Goal: Task Accomplishment & Management: Complete application form

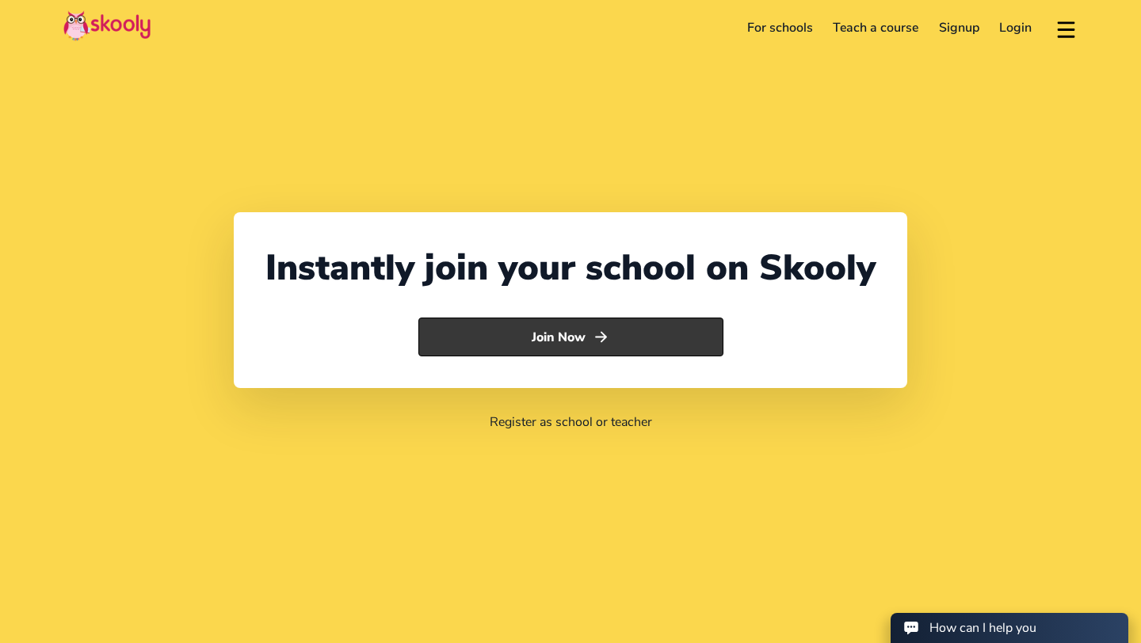
click at [502, 328] on button "Join Now" at bounding box center [570, 338] width 305 height 40
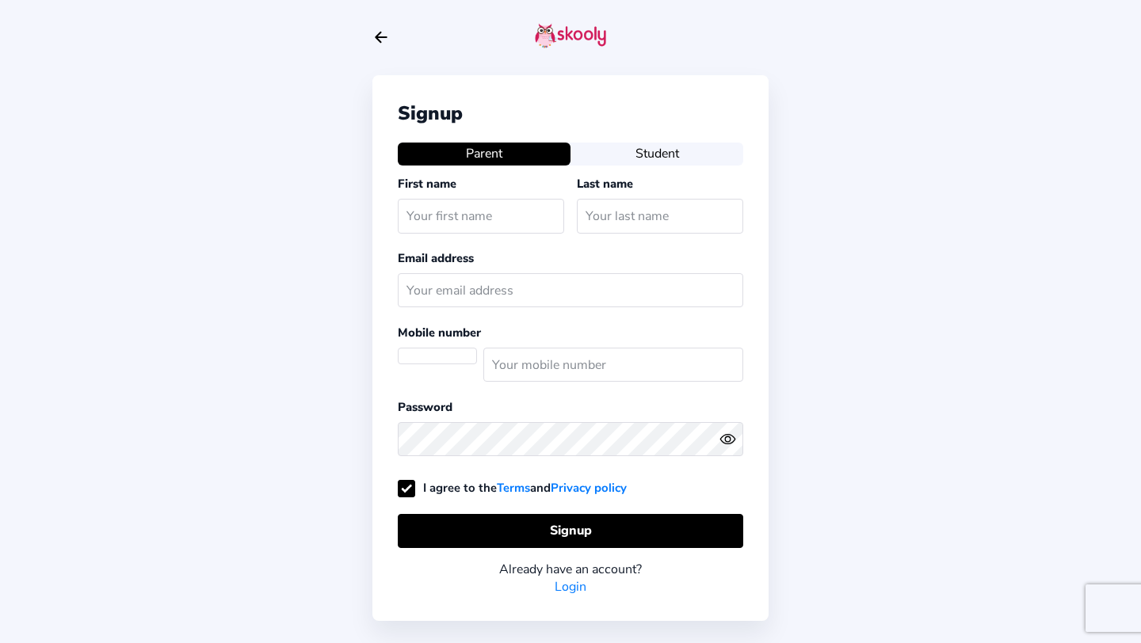
select select "AE"
click at [447, 211] on input "text" at bounding box center [481, 216] width 166 height 34
click at [601, 139] on div "Signup Parent Student First name Last name Email address Mobile number (+971) […" at bounding box center [570, 347] width 396 height 545
click at [601, 148] on button "Student" at bounding box center [656, 154] width 173 height 22
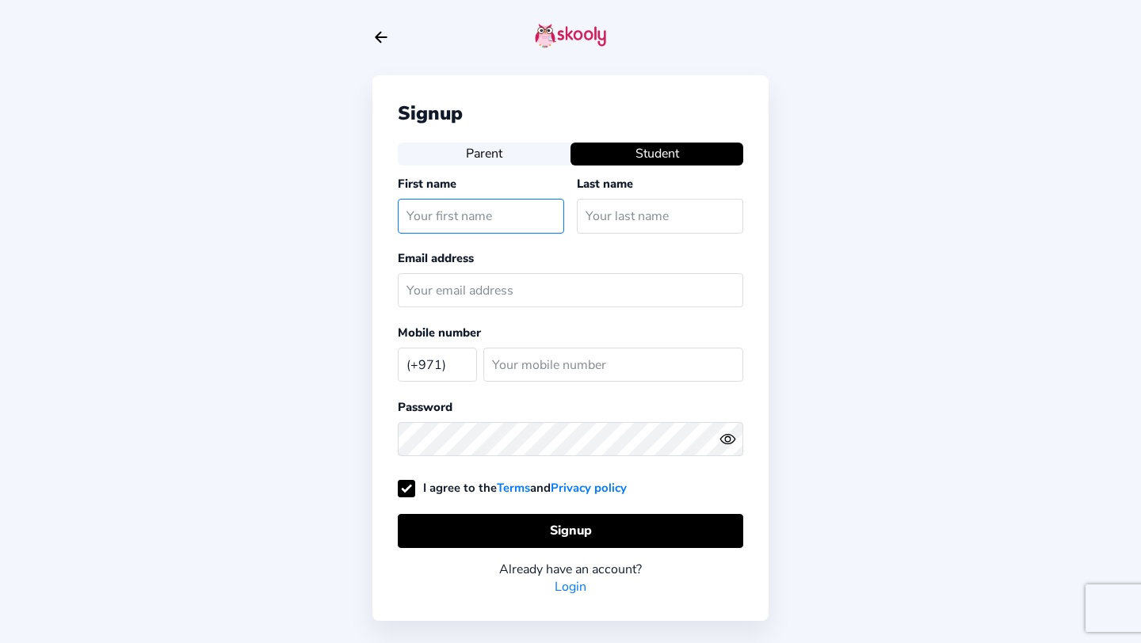
click at [525, 211] on input "text" at bounding box center [481, 216] width 166 height 34
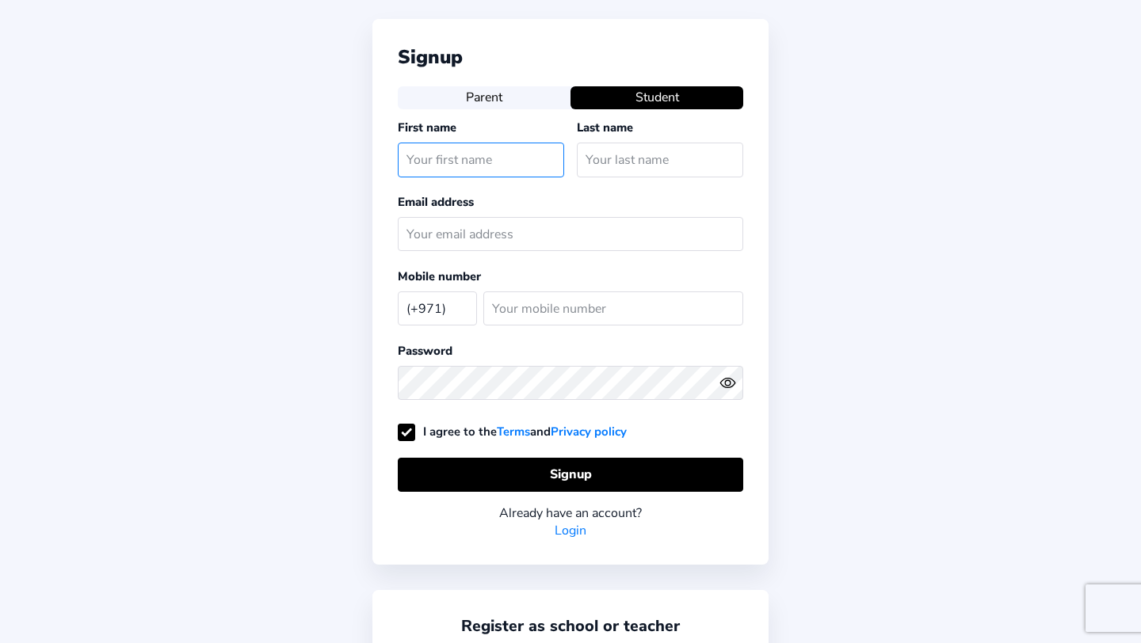
scroll to position [112, 0]
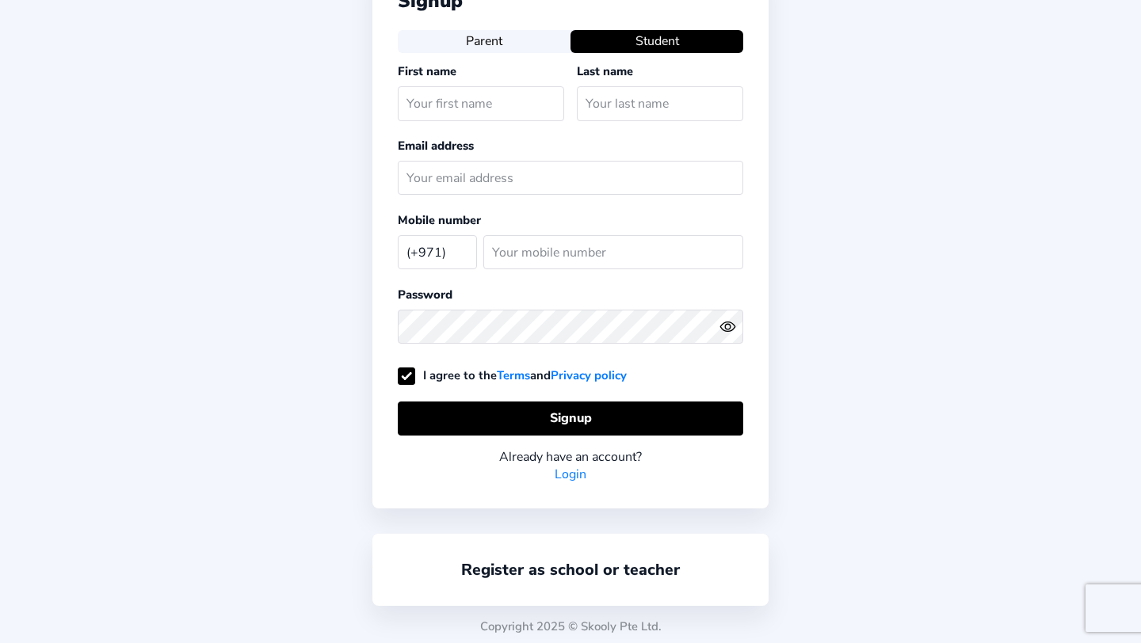
click at [568, 577] on div "Register as school or teacher" at bounding box center [570, 570] width 396 height 72
click at [553, 559] on link "Register as school or teacher" at bounding box center [570, 569] width 219 height 21
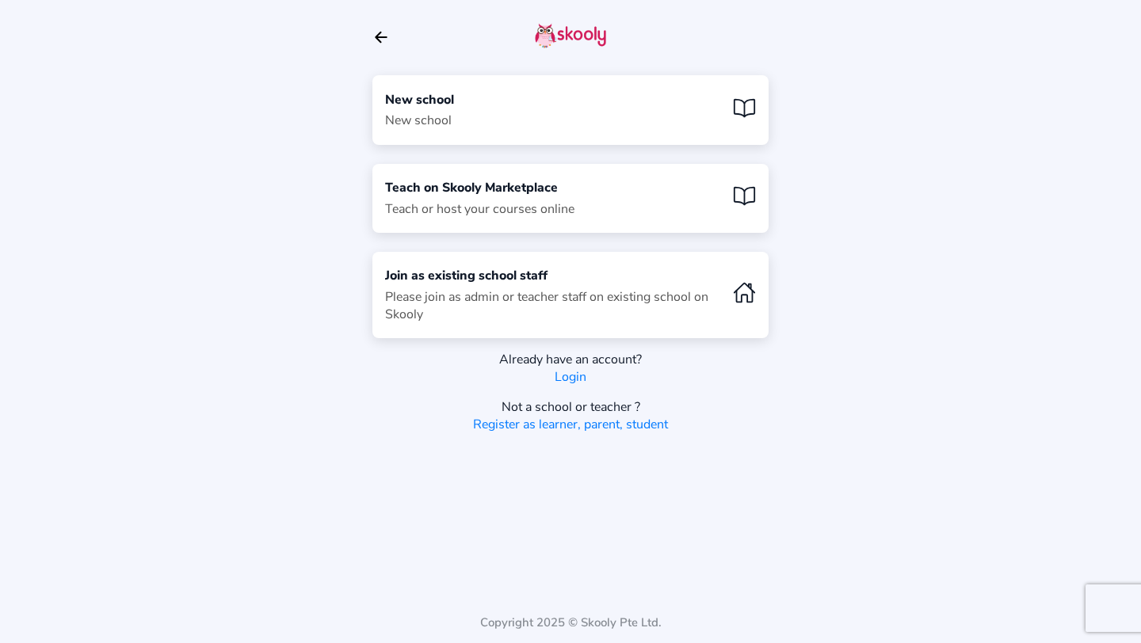
click at [376, 37] on icon "arrow back outline" at bounding box center [380, 37] width 11 height 10
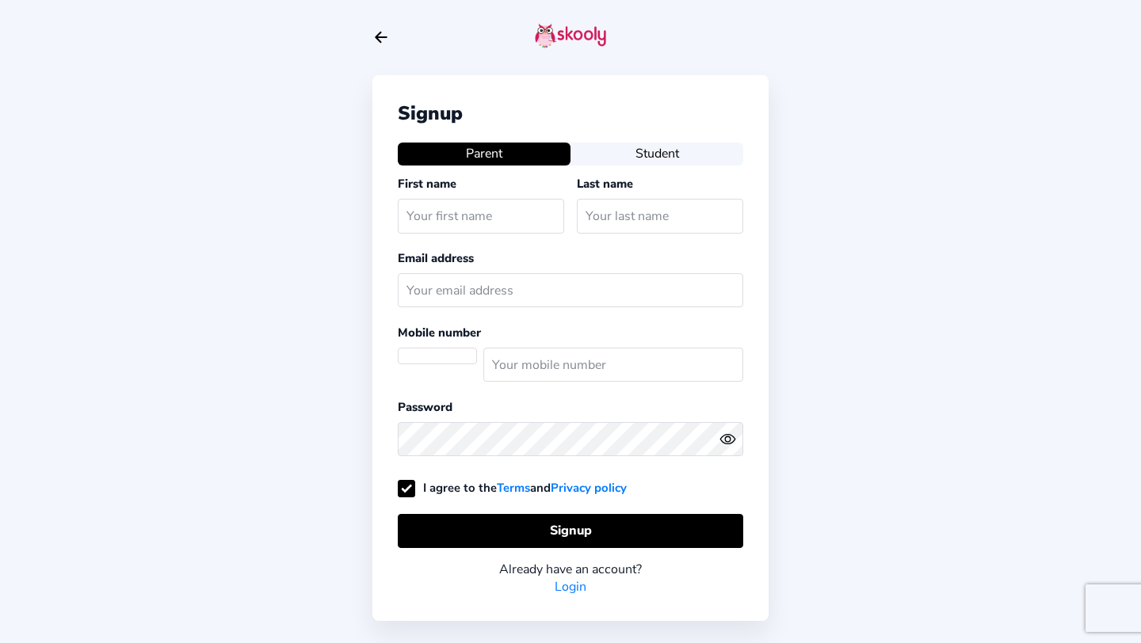
select select "AE"
click at [607, 136] on div "Signup Parent Student First name Last name Email address Mobile number (+971) […" at bounding box center [570, 347] width 396 height 545
click at [607, 150] on button "Student" at bounding box center [656, 154] width 173 height 22
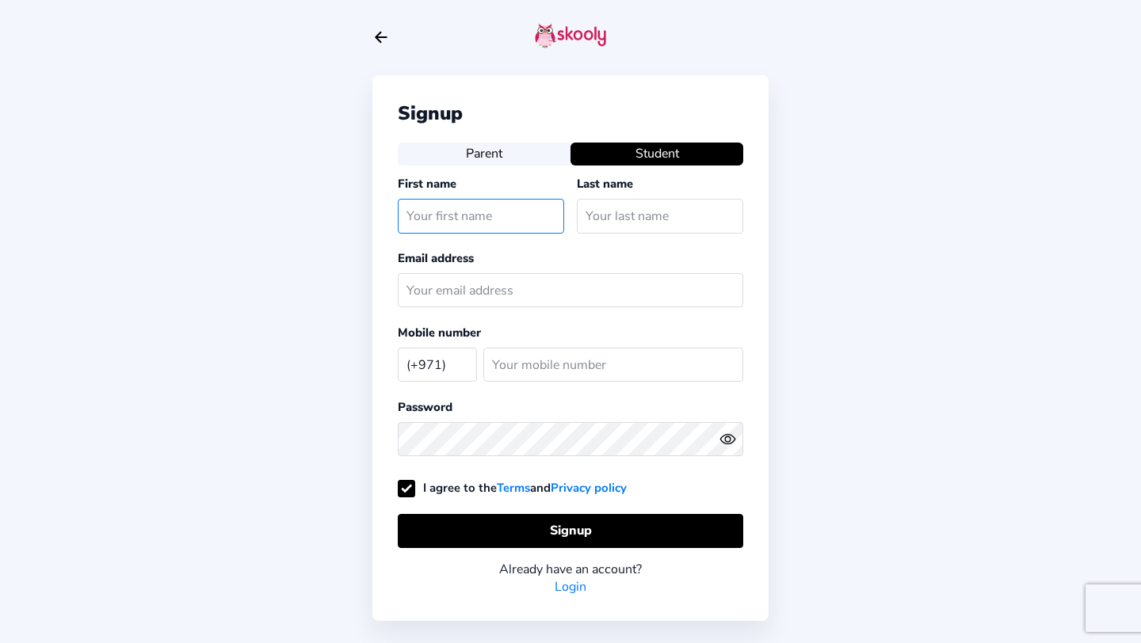
click at [469, 215] on input "text" at bounding box center [481, 216] width 166 height 34
type input "Ilyas"
click at [629, 212] on input "text" at bounding box center [660, 216] width 166 height 34
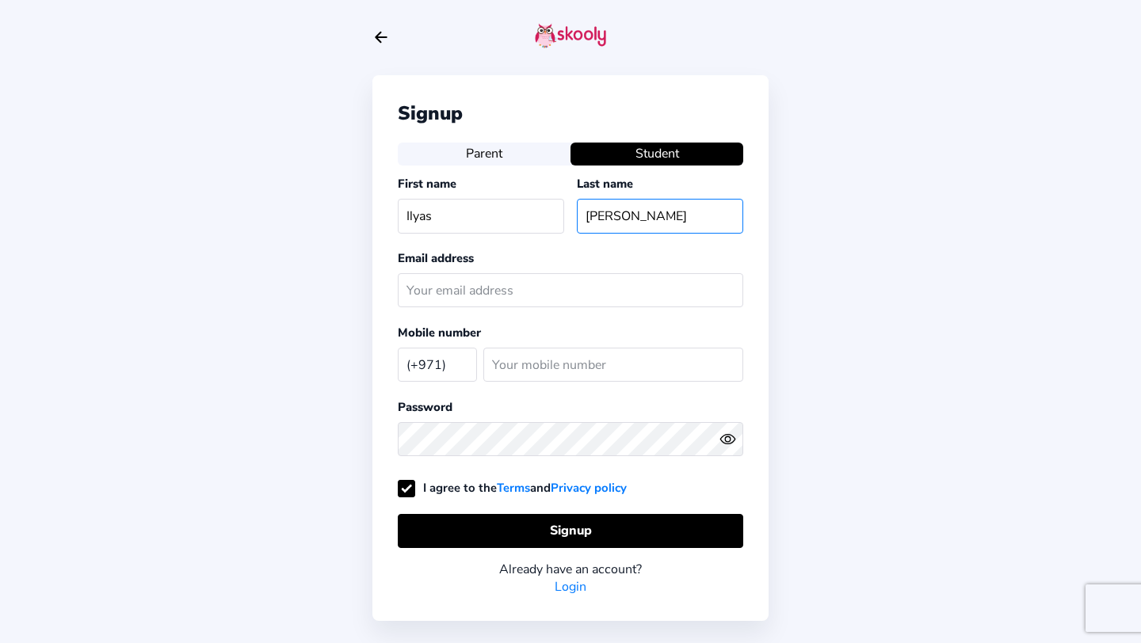
type input "[PERSON_NAME]"
click at [499, 299] on input "text" at bounding box center [570, 290] width 345 height 34
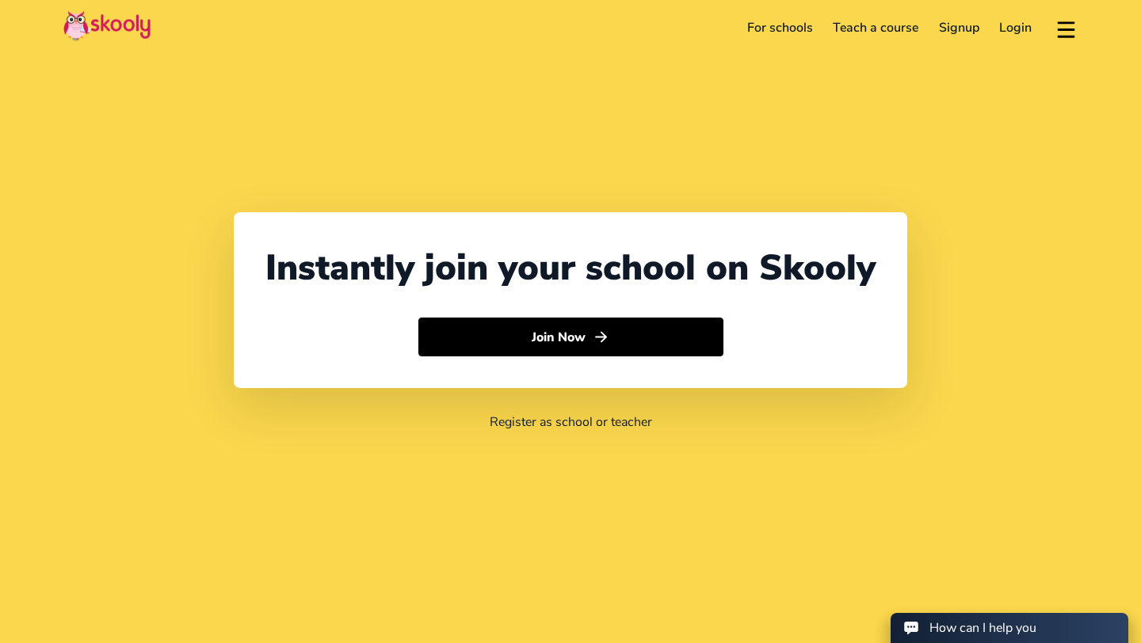
select select "971"
select select "United Arab Emirates"
select select "Asia/Dubai"
click at [965, 30] on link "Signup" at bounding box center [958, 27] width 61 height 25
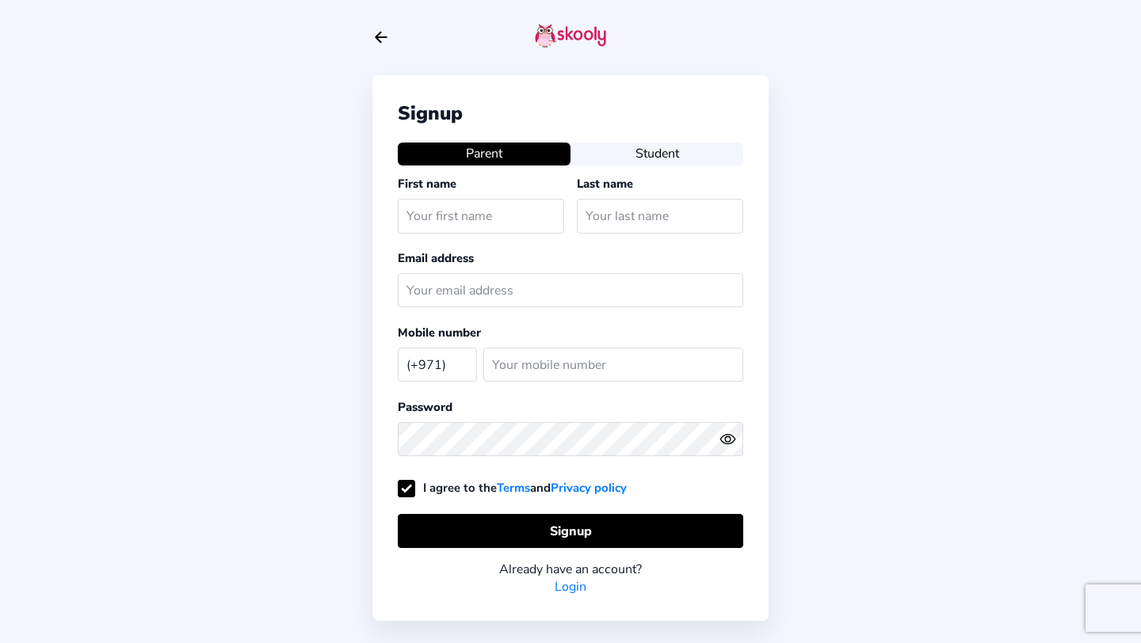
select select "AE"
type input "Ilyas"
click at [649, 181] on div "Last name" at bounding box center [656, 207] width 173 height 64
click at [649, 248] on div "Signup Parent Student First name [PERSON_NAME] Last name Email address Mobile n…" at bounding box center [570, 347] width 396 height 545
click at [644, 211] on input "text" at bounding box center [660, 216] width 166 height 34
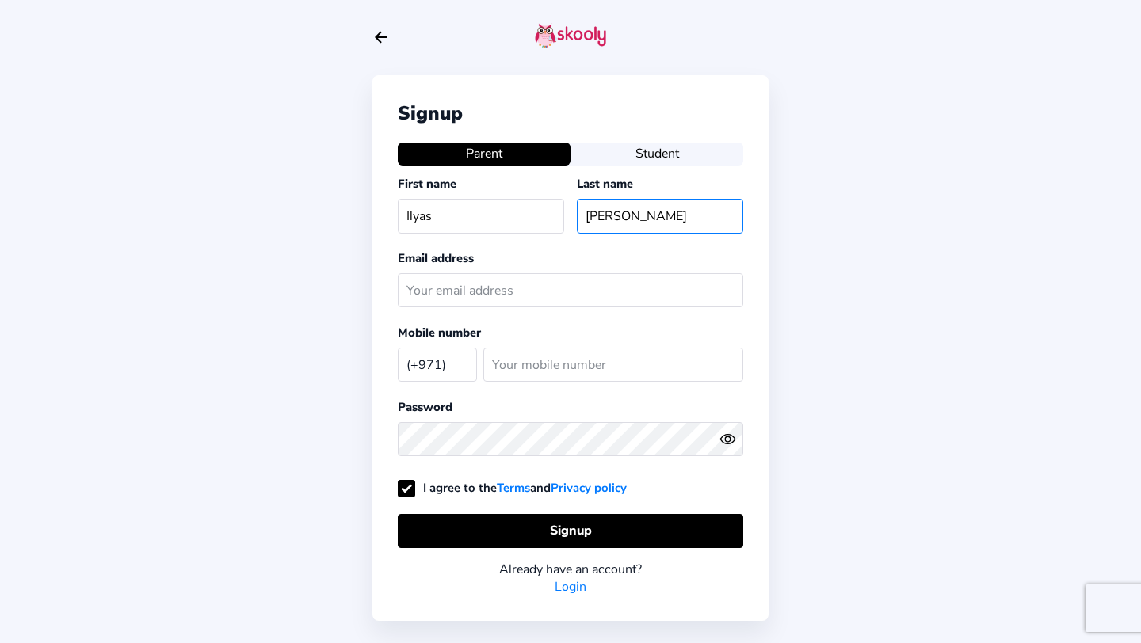
type input "[PERSON_NAME]"
click at [549, 289] on input "text" at bounding box center [570, 290] width 345 height 34
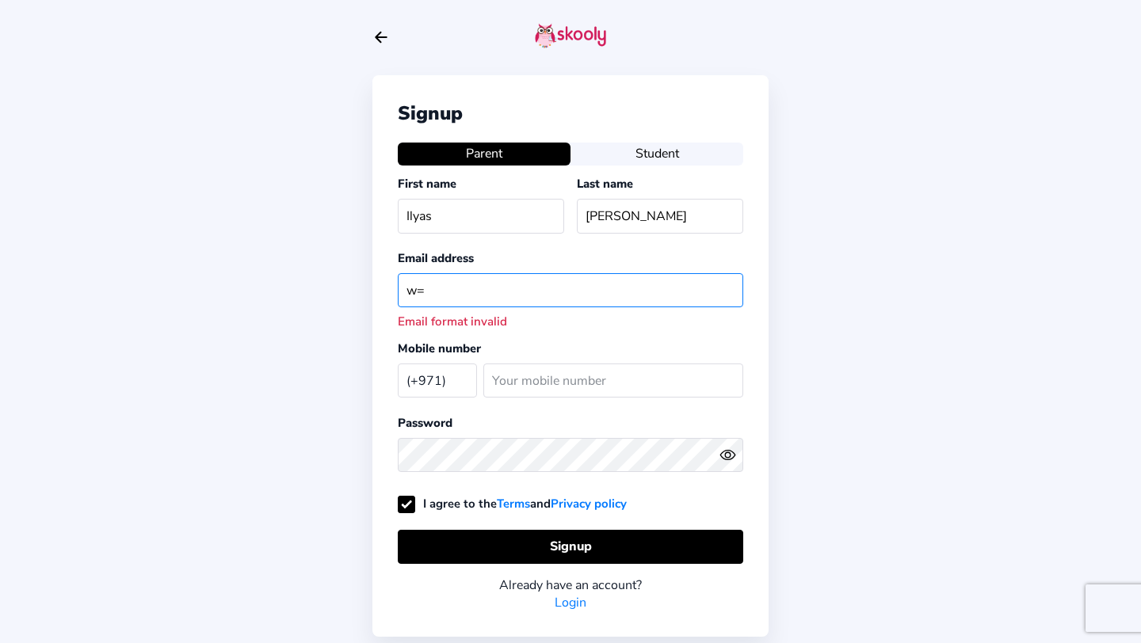
type input "w"
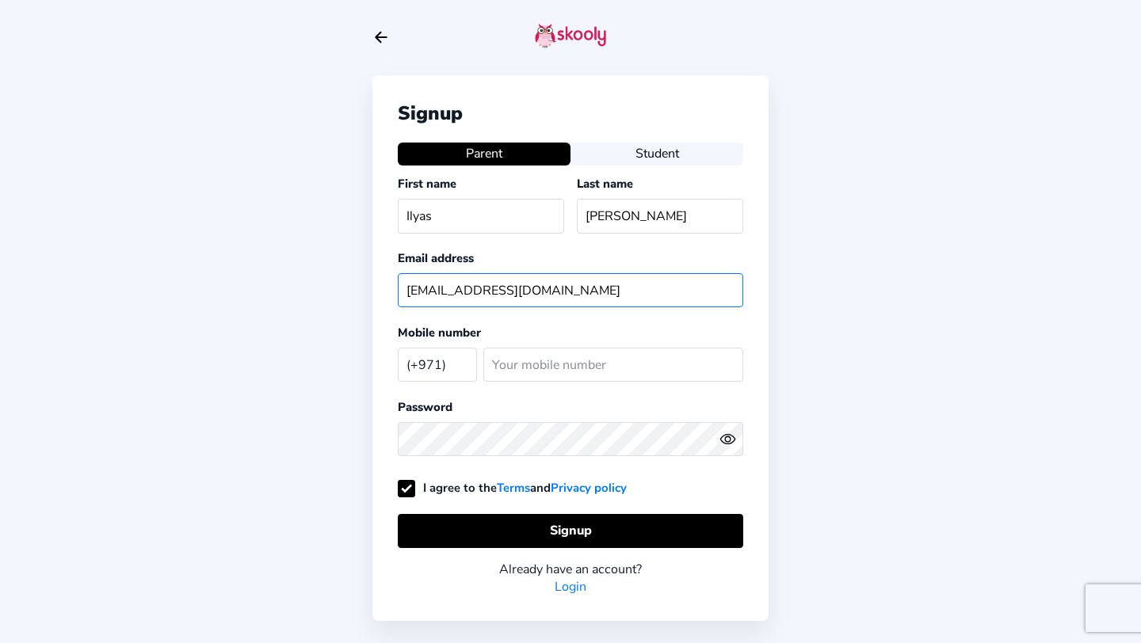
type input "[EMAIL_ADDRESS][DOMAIN_NAME]"
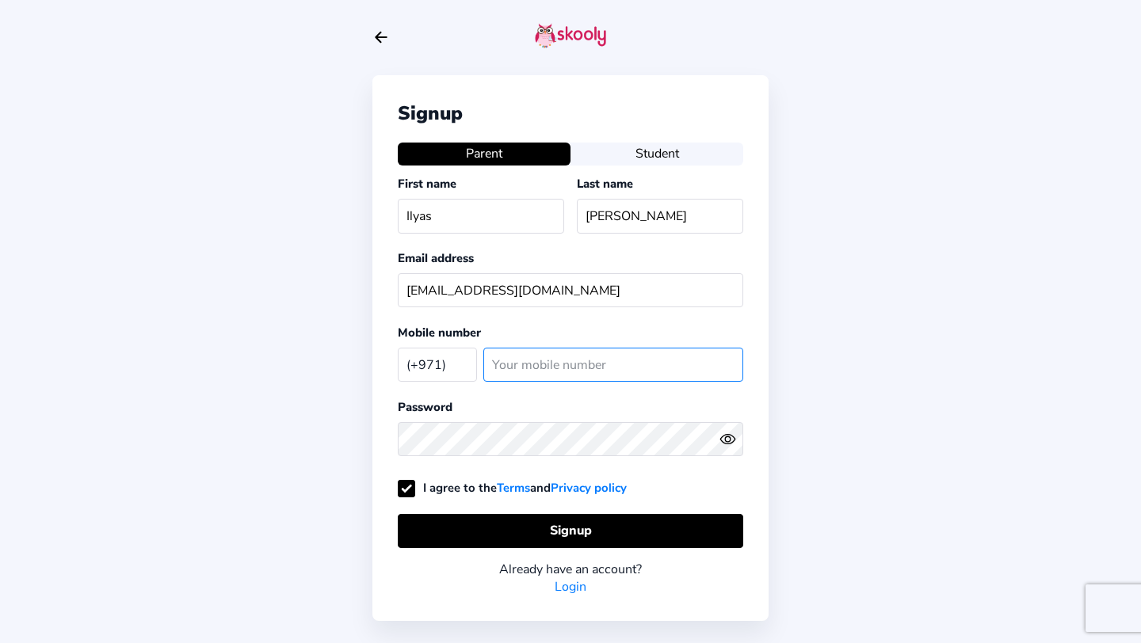
click at [528, 374] on input "number" at bounding box center [613, 365] width 260 height 34
type input "0521402991"
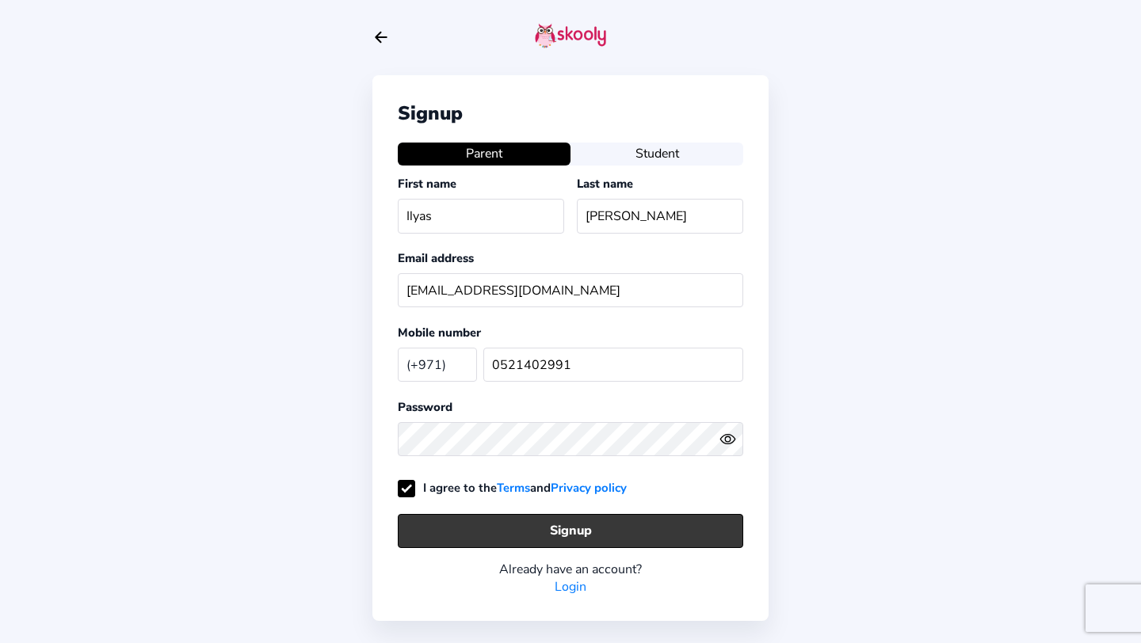
click at [624, 514] on button "Signup" at bounding box center [570, 531] width 345 height 34
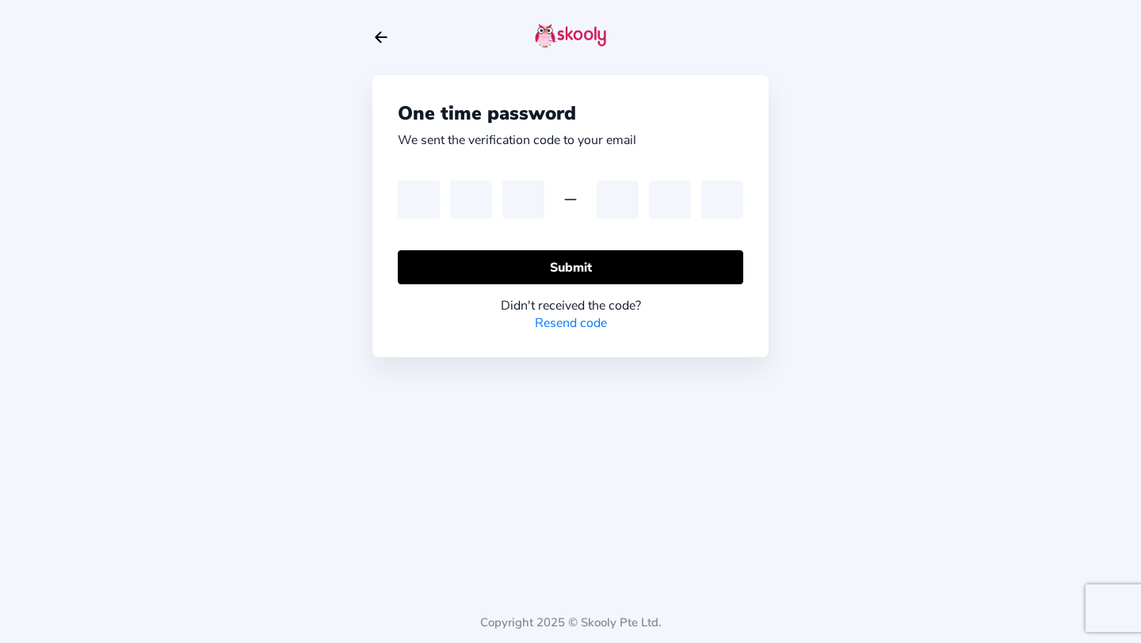
click at [728, 352] on div "One time password We sent the verification code to your email Submit Didn't rec…" at bounding box center [570, 216] width 396 height 282
click at [394, 207] on div "One time password We sent the verification code to your email Submit Didn't rec…" at bounding box center [570, 216] width 396 height 282
click at [405, 207] on input "text" at bounding box center [419, 200] width 42 height 38
click at [410, 197] on input "text" at bounding box center [419, 200] width 42 height 38
click at [557, 314] on link "Resend code" at bounding box center [571, 322] width 72 height 17
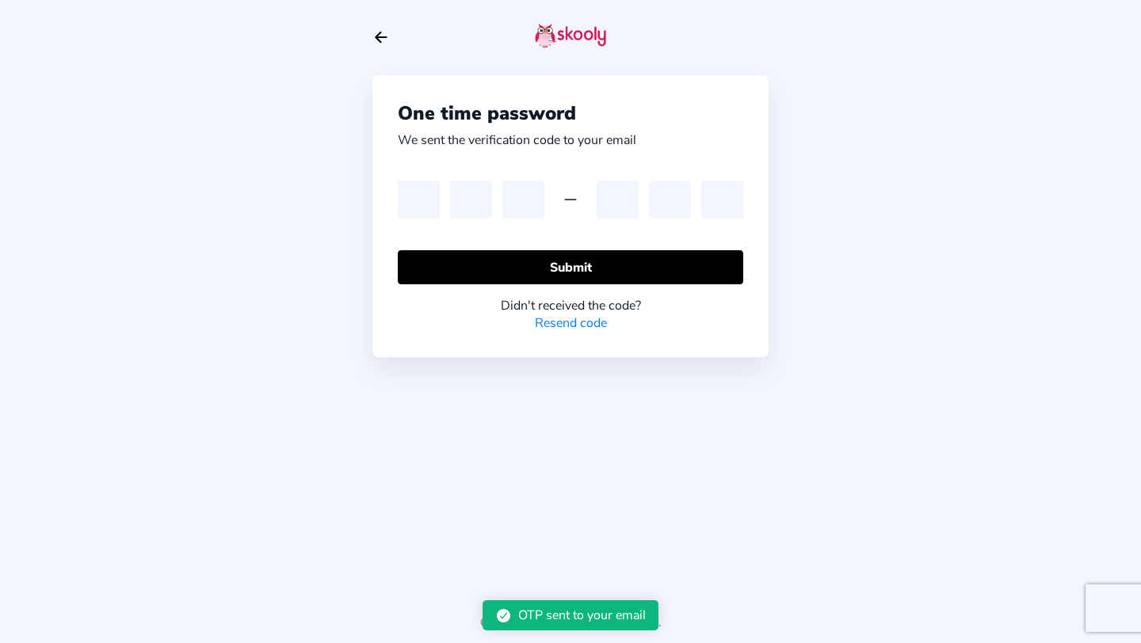
click at [380, 43] on icon "Arrow Back" at bounding box center [380, 37] width 17 height 17
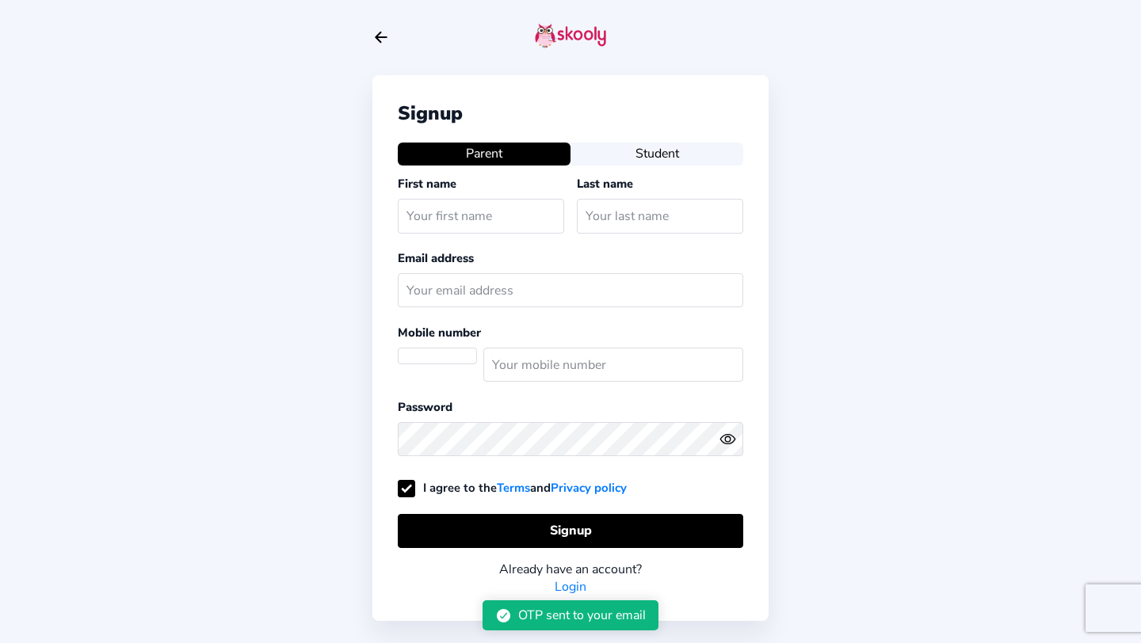
select select "AE"
click at [375, 36] on icon "Arrow Back" at bounding box center [380, 37] width 17 height 17
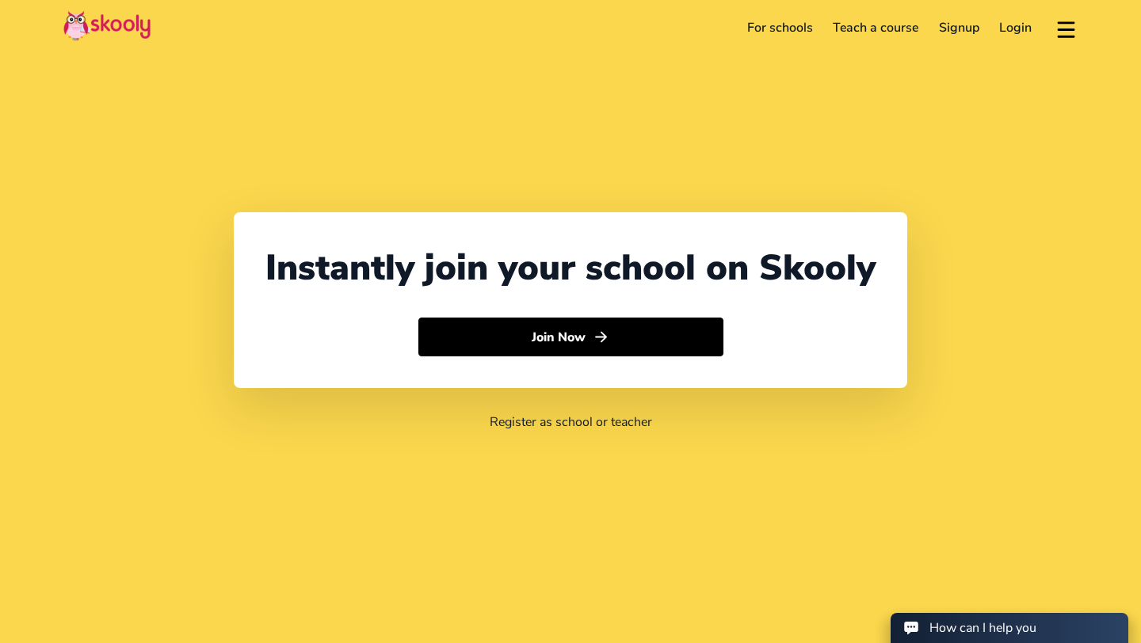
select select "971"
select select "[GEOGRAPHIC_DATA]"
select select "[GEOGRAPHIC_DATA]/[GEOGRAPHIC_DATA]"
